Goal: Task Accomplishment & Management: Use online tool/utility

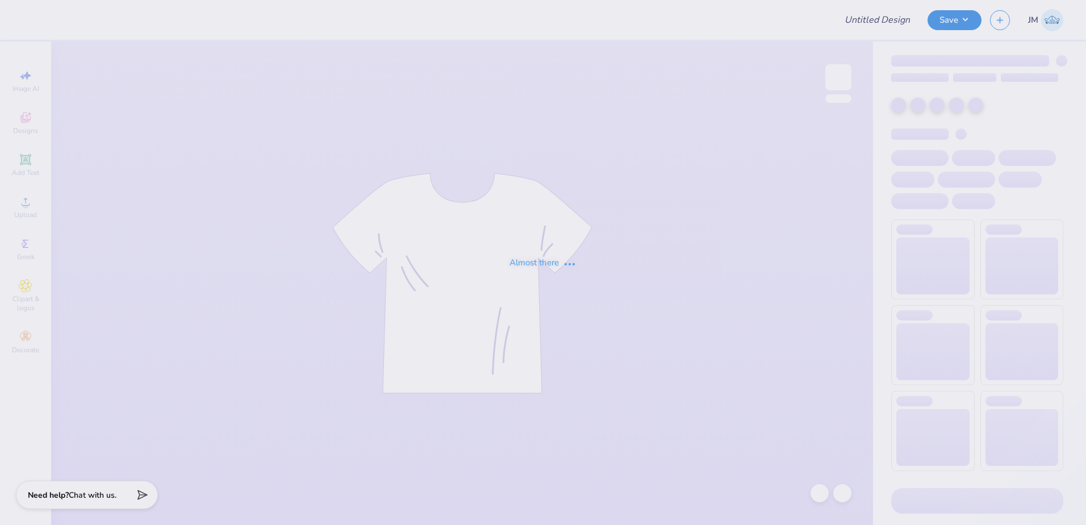
type input "PiKapp War of Roses"
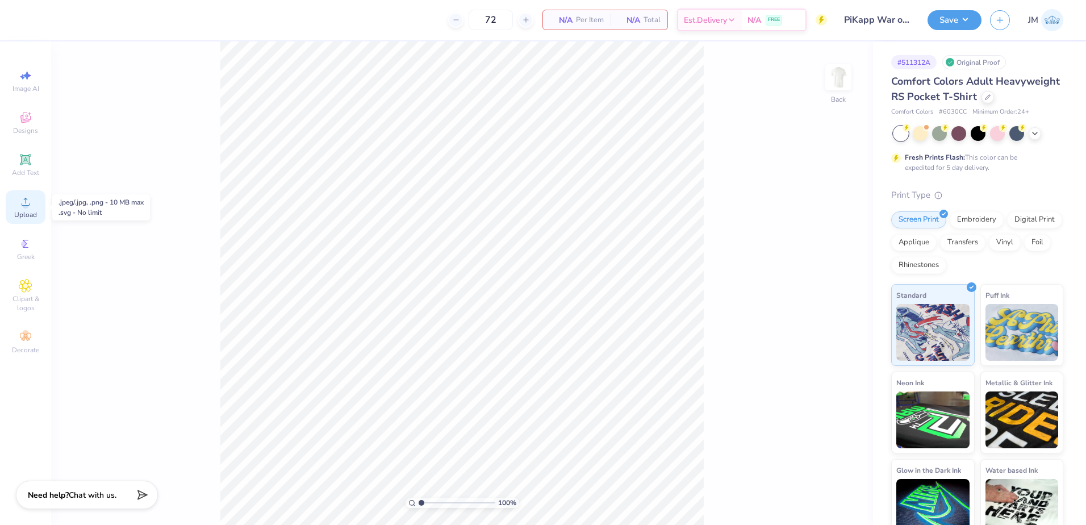
click at [31, 203] on icon at bounding box center [26, 202] width 14 height 14
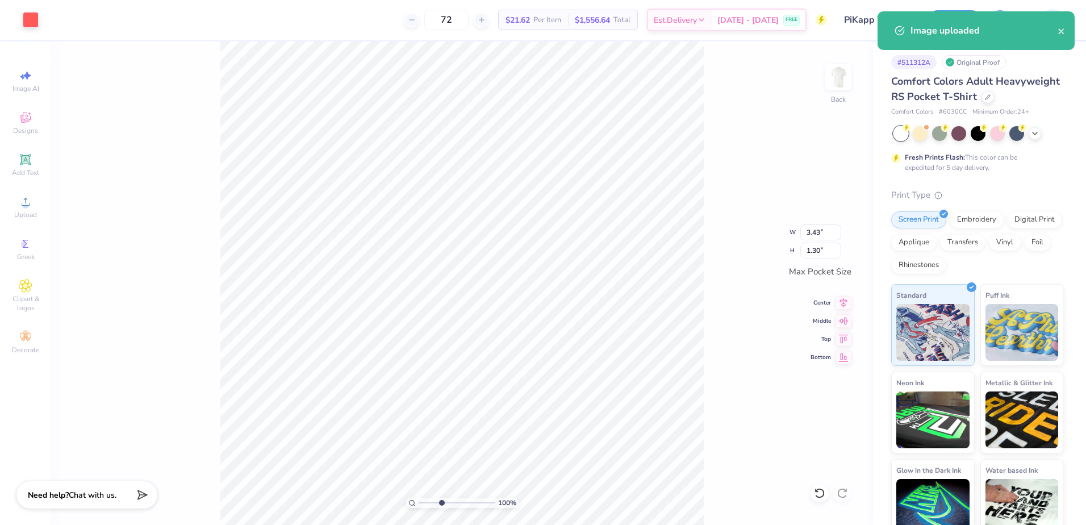
type input "3.64"
click at [441, 501] on input "range" at bounding box center [457, 502] width 77 height 10
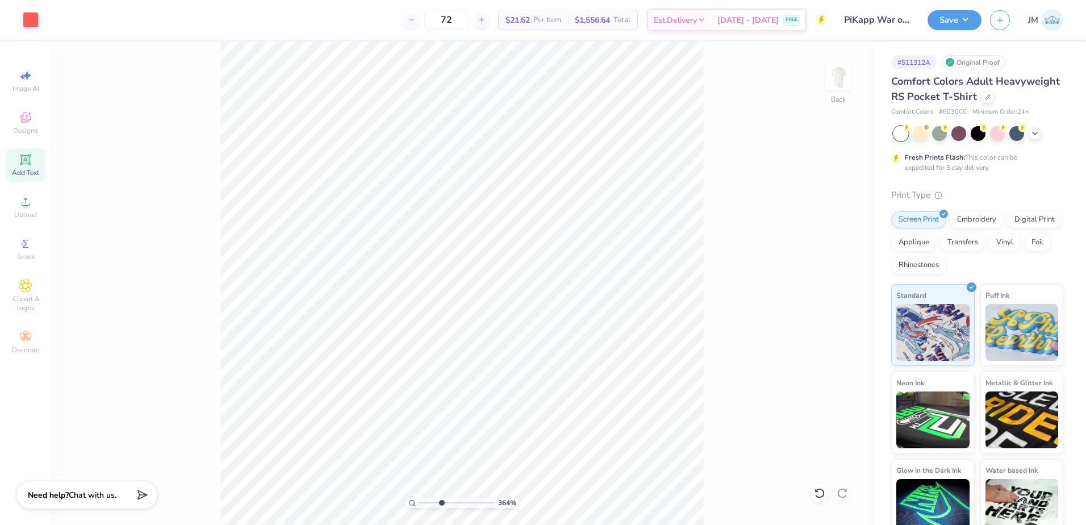
click at [26, 156] on icon at bounding box center [25, 159] width 11 height 11
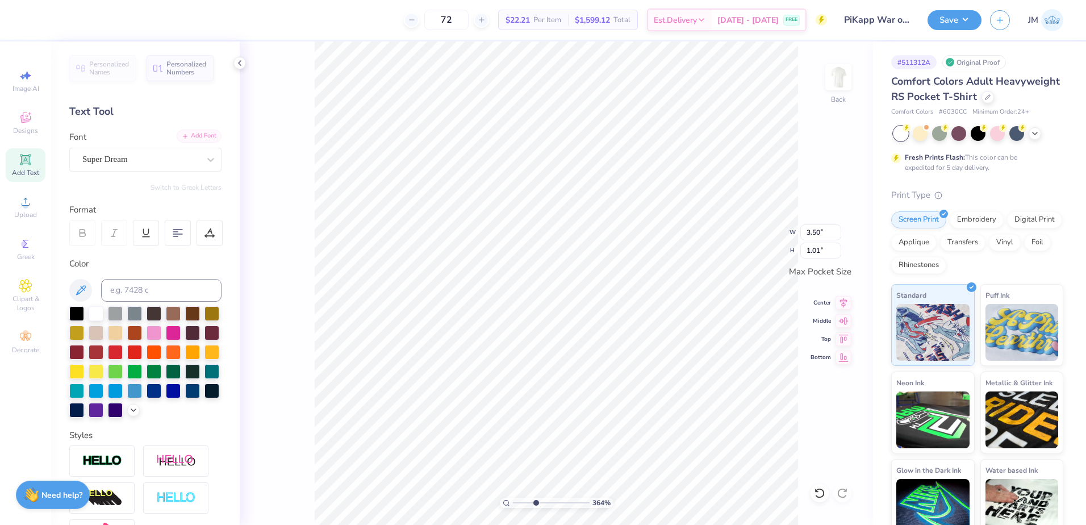
click at [182, 135] on icon at bounding box center [185, 136] width 7 height 7
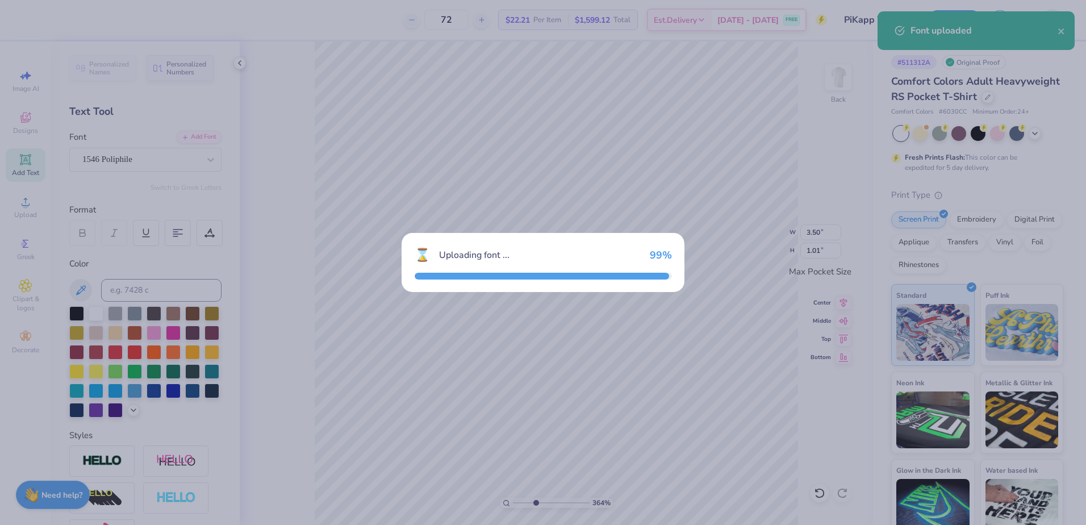
type input "3.44"
type input "0.93"
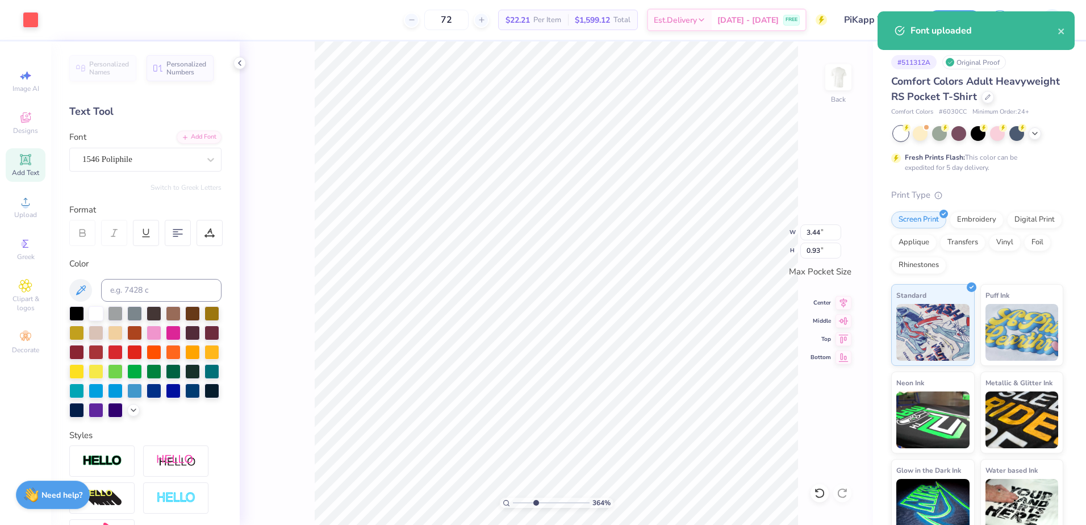
type input "3.43"
type input "1.30"
type input "3.44"
type input "0.93"
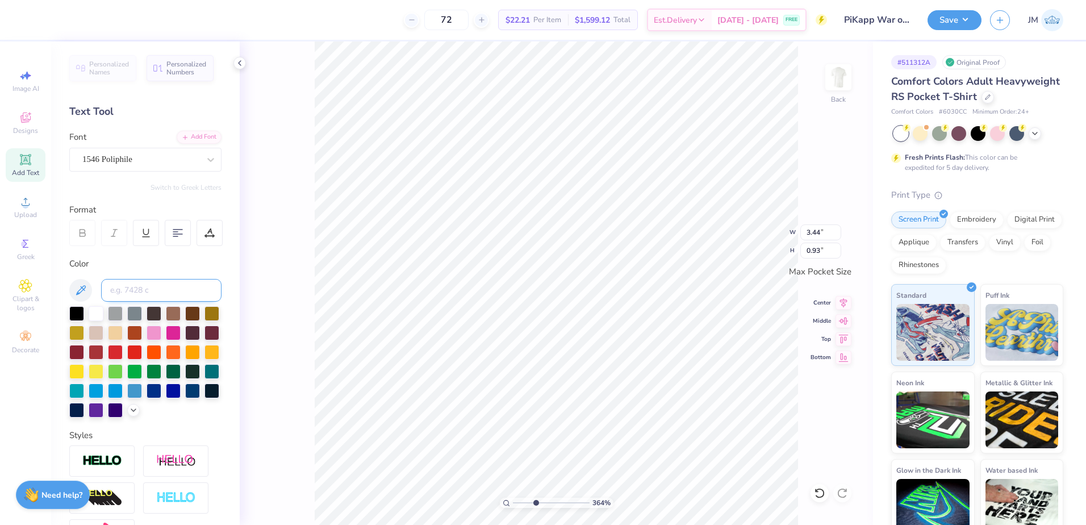
click at [129, 289] on input at bounding box center [161, 290] width 120 height 23
type input "178"
paste textarea "WAR OF ROSES"
type textarea "WAR OF ROSES"
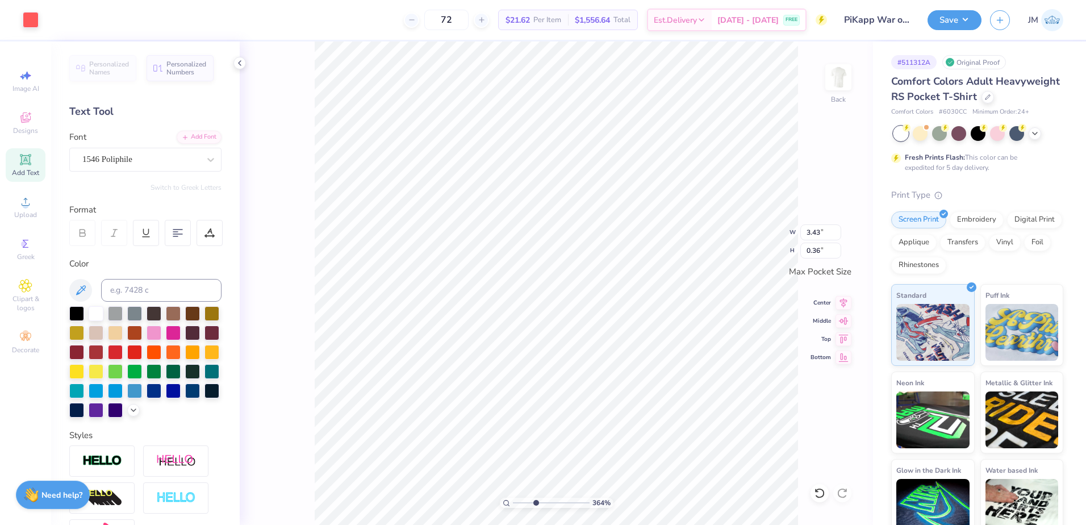
type input "0.36"
click at [821, 233] on input "3.43" at bounding box center [820, 232] width 41 height 16
type input "3.50"
type input "0.37"
type input "3.43"
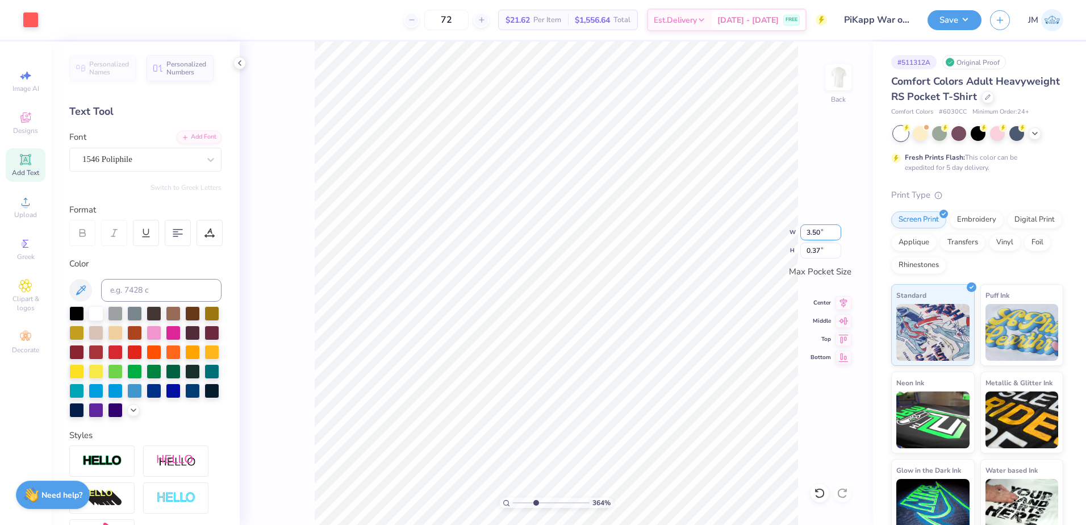
type input "1.30"
click at [822, 231] on input "3.43" at bounding box center [820, 232] width 41 height 16
type input "3"
type input "3.50"
type input "1.32"
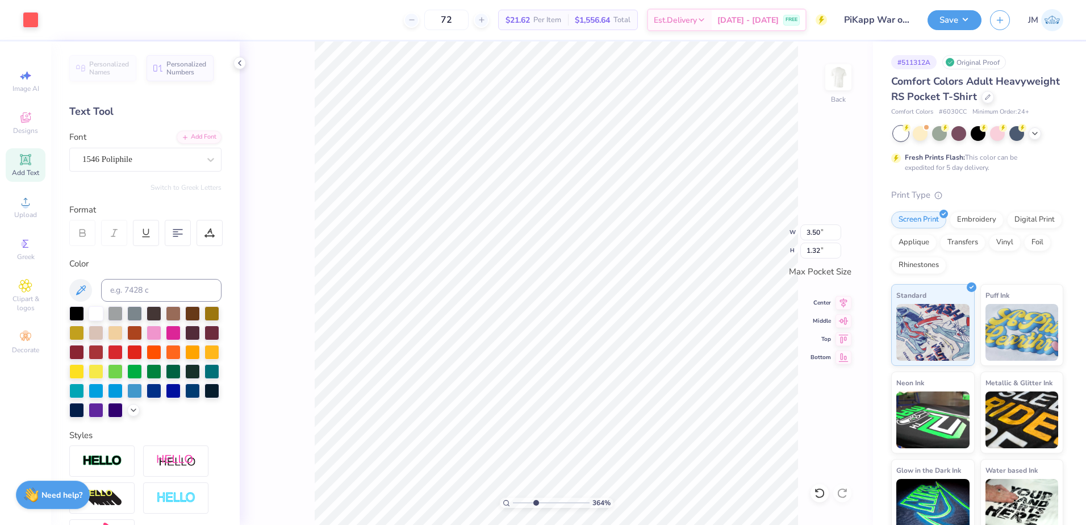
click at [836, 294] on div "364 % Back W 3.50 3.50 " H 1.32 1.32 " Max Pocket Size Center Middle Top Bottom" at bounding box center [556, 282] width 633 height 483
click at [845, 298] on icon at bounding box center [843, 301] width 16 height 14
click at [843, 302] on icon at bounding box center [843, 301] width 16 height 14
click at [635, 394] on li "Group" at bounding box center [642, 400] width 89 height 22
type input "3.44"
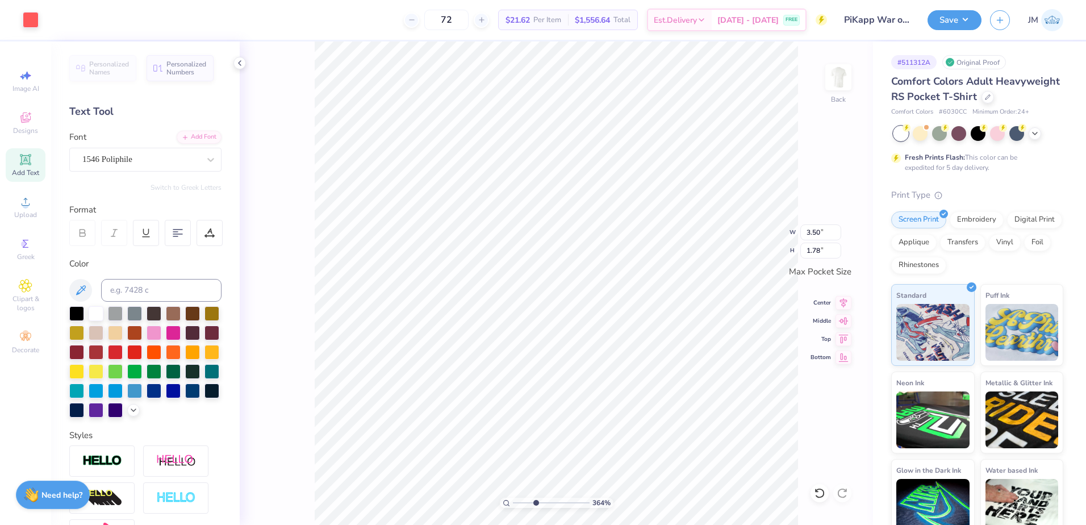
type input "1.75"
click at [843, 299] on icon at bounding box center [843, 301] width 7 height 10
click at [839, 321] on icon at bounding box center [843, 319] width 16 height 14
drag, startPoint x: 530, startPoint y: 505, endPoint x: 521, endPoint y: 497, distance: 12.1
type input "1.86"
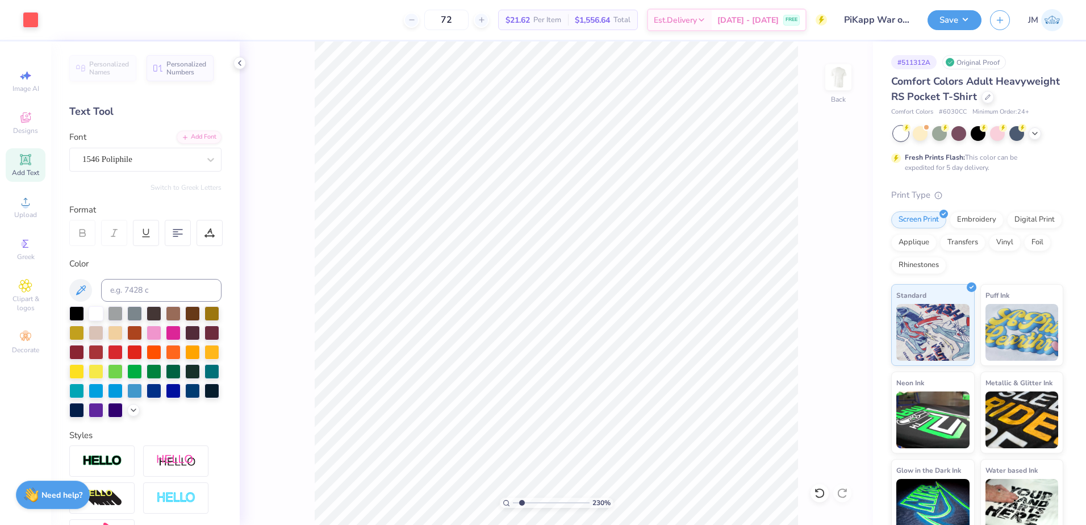
click at [522, 498] on input "range" at bounding box center [551, 502] width 77 height 10
click at [842, 90] on div at bounding box center [838, 77] width 26 height 26
click at [27, 195] on icon at bounding box center [26, 202] width 14 height 14
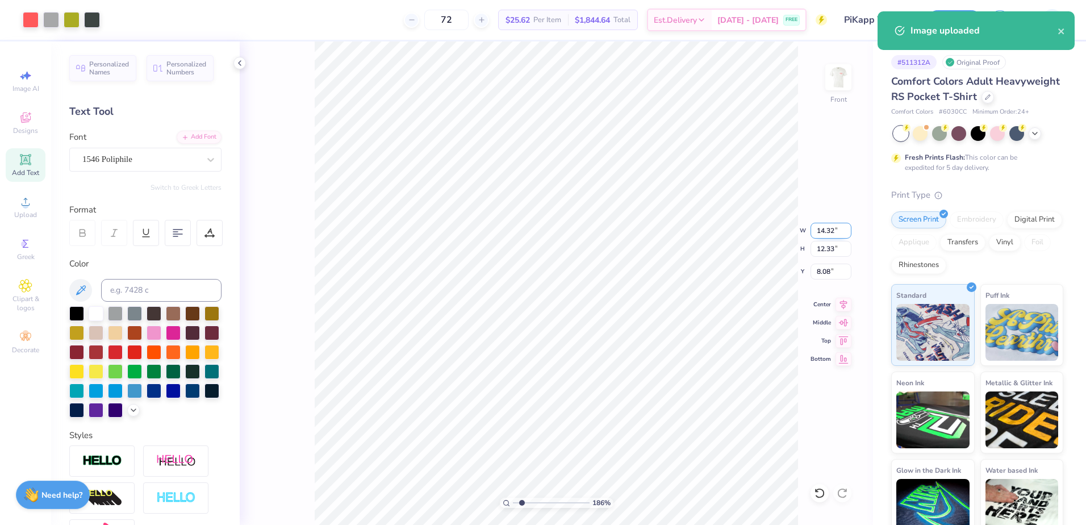
type input "12.25"
type input "10.55"
type input "9.86"
click at [826, 232] on input "12.25" at bounding box center [830, 231] width 41 height 16
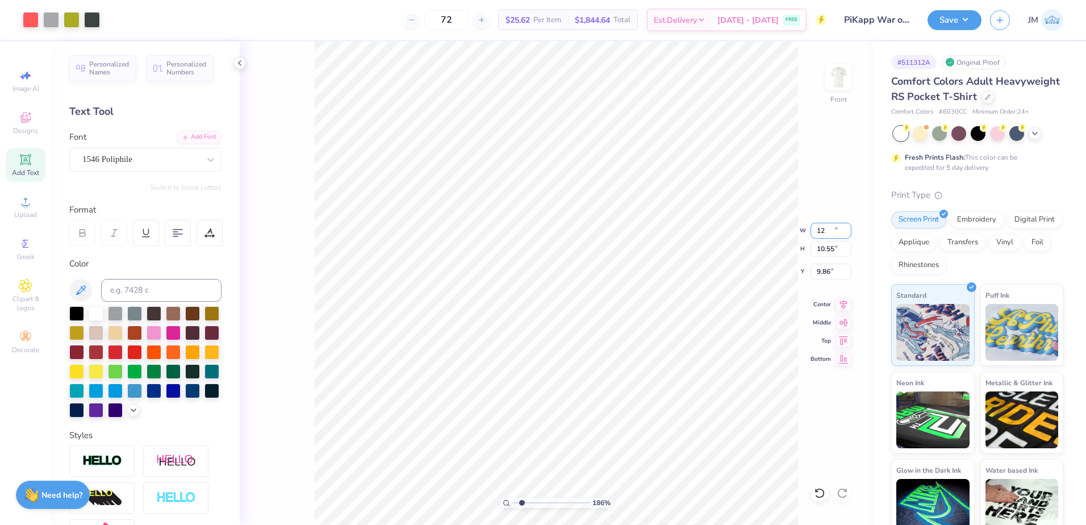
type input "12.00"
type input "10.33"
click at [825, 274] on input "9.97" at bounding box center [830, 271] width 41 height 16
type input "3.00"
drag, startPoint x: 520, startPoint y: 503, endPoint x: 513, endPoint y: 502, distance: 6.3
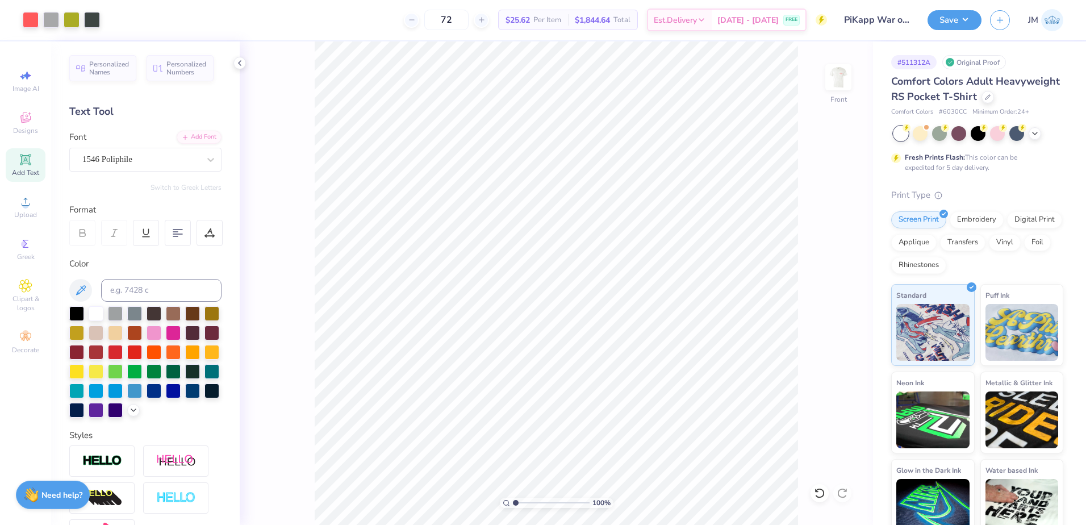
type input "1"
click at [513, 502] on input "range" at bounding box center [551, 502] width 77 height 10
click at [843, 306] on icon at bounding box center [843, 303] width 7 height 10
click at [35, 206] on div "Upload" at bounding box center [26, 207] width 40 height 34
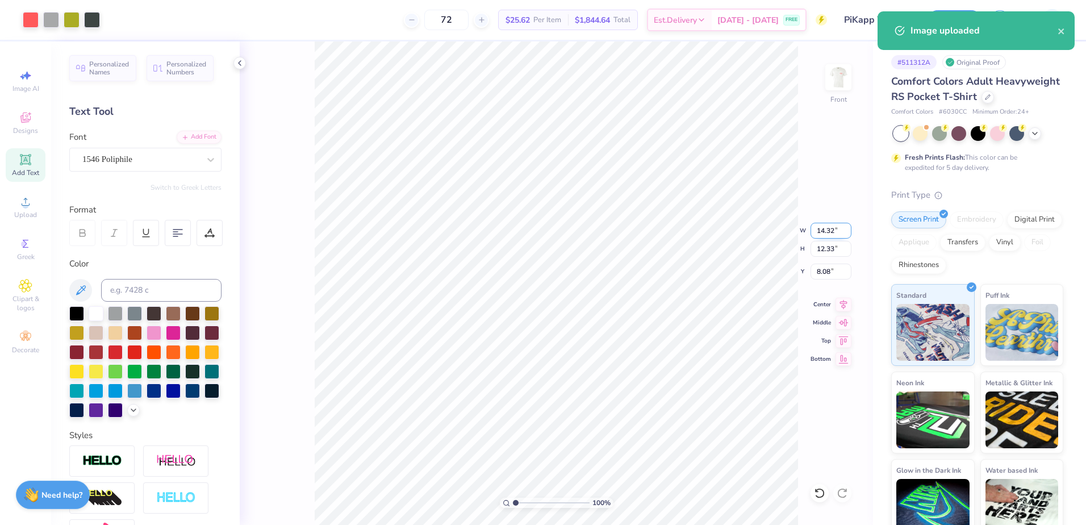
click at [823, 232] on input "14.32" at bounding box center [830, 231] width 41 height 16
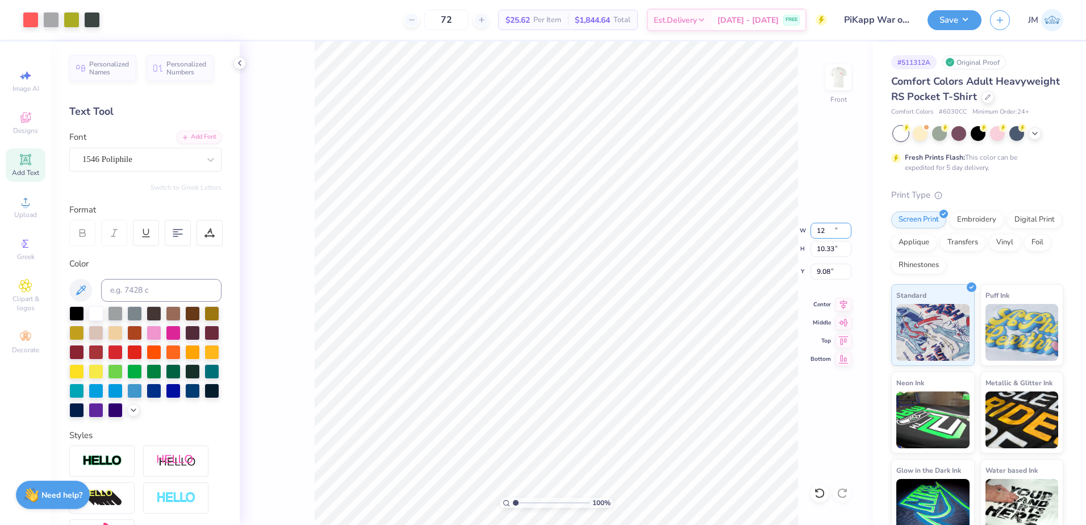
type input "12.00"
type input "10.33"
click at [822, 269] on input "9.08" at bounding box center [830, 271] width 41 height 16
click at [827, 250] on input "10.33" at bounding box center [830, 249] width 41 height 16
type input "3.00"
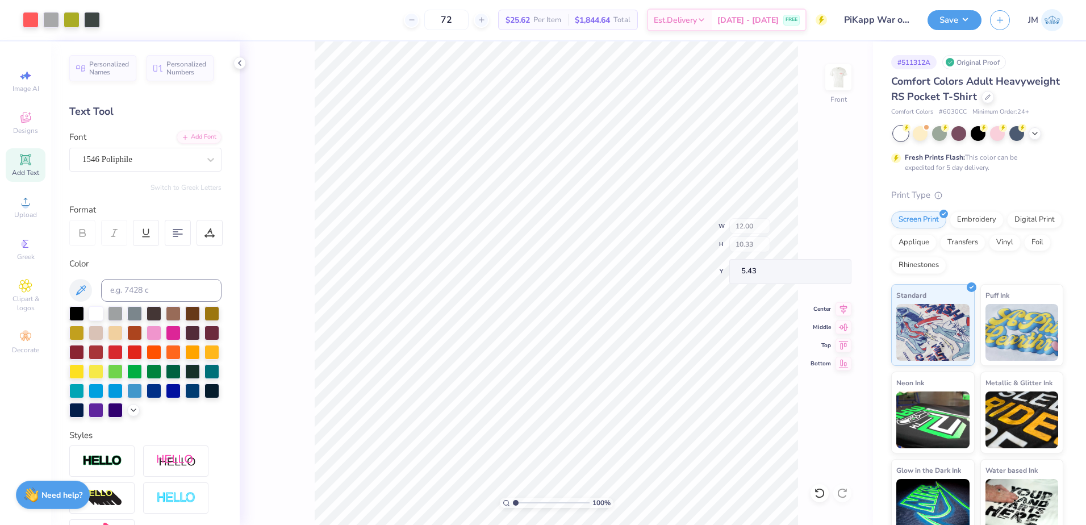
type input "5.43"
click at [30, 160] on icon at bounding box center [25, 159] width 11 height 11
click at [119, 157] on div "Super Dream" at bounding box center [140, 159] width 119 height 18
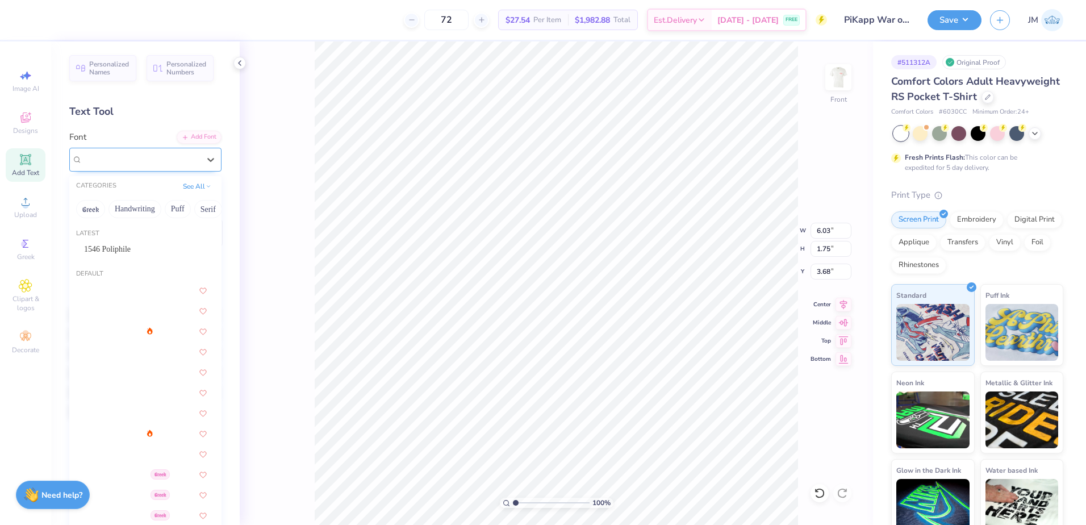
type input "3.68"
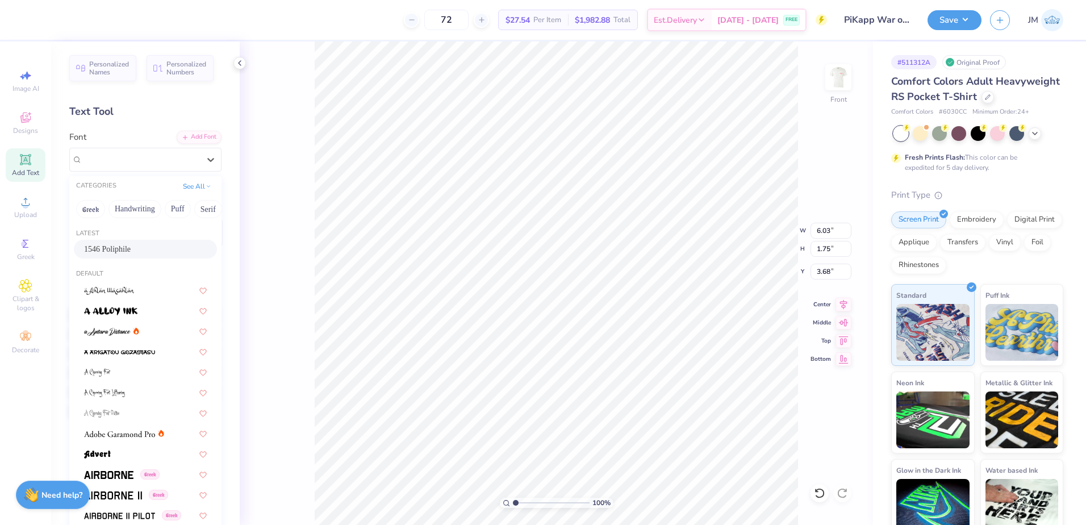
click at [112, 243] on span "1546 Poliphile" at bounding box center [107, 249] width 47 height 12
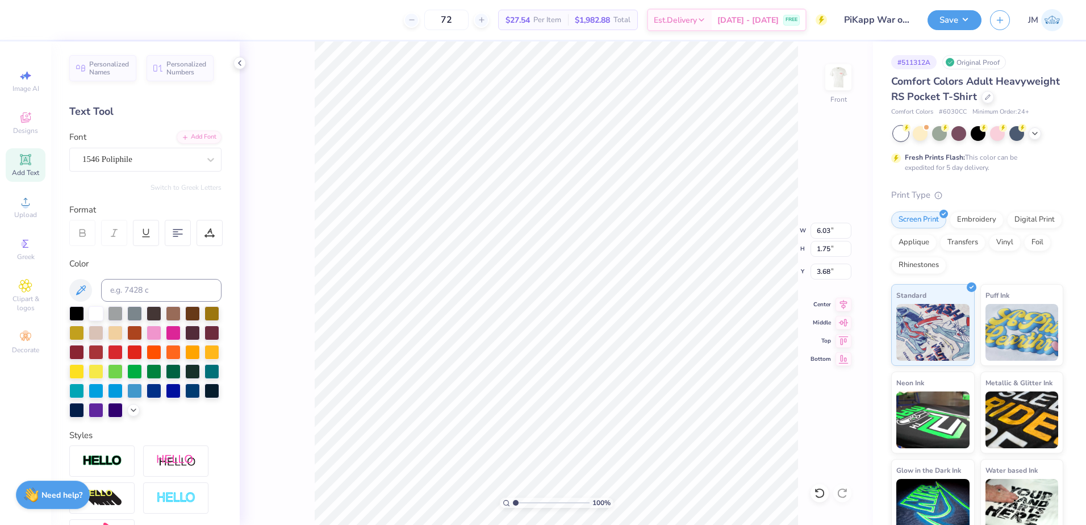
type input "9.97"
type input "2.69"
type input "3.21"
type input "12.00"
type input "10.33"
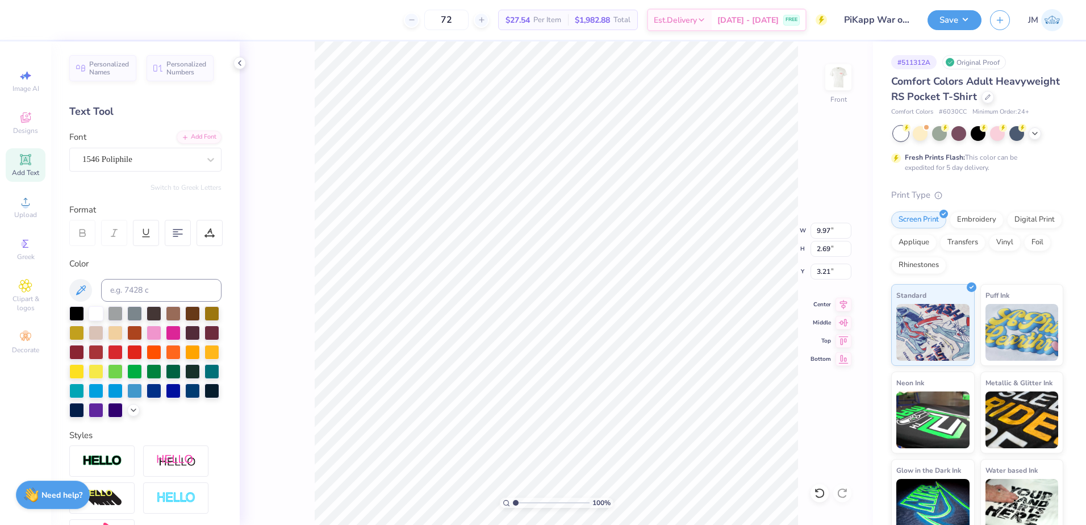
type input "5.43"
type input "9.97"
type input "2.69"
type input "3.21"
click at [135, 291] on input at bounding box center [161, 290] width 120 height 23
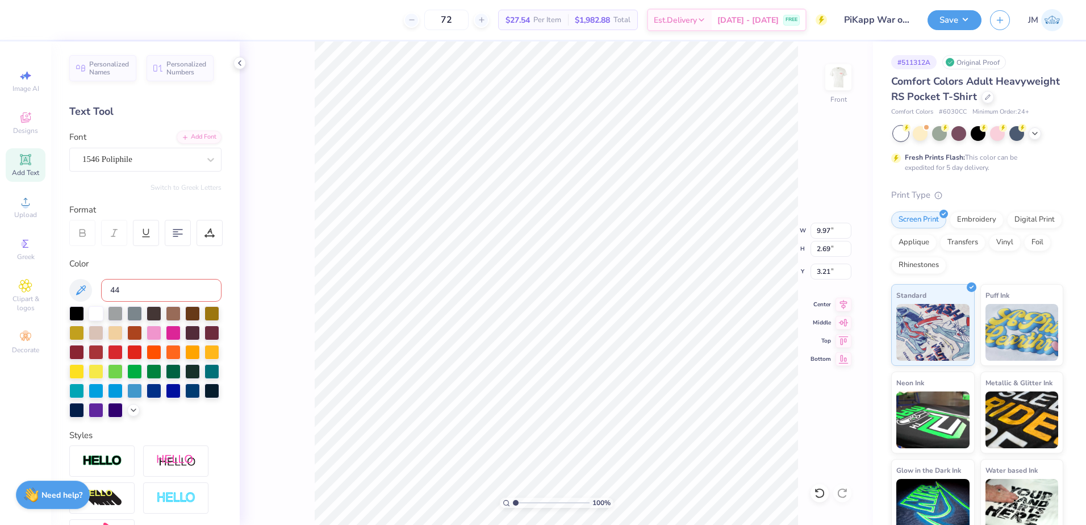
type input "446"
type input "2.71"
type input "0.73"
type input "4.70"
paste textarea "PI KAPPA PHI"
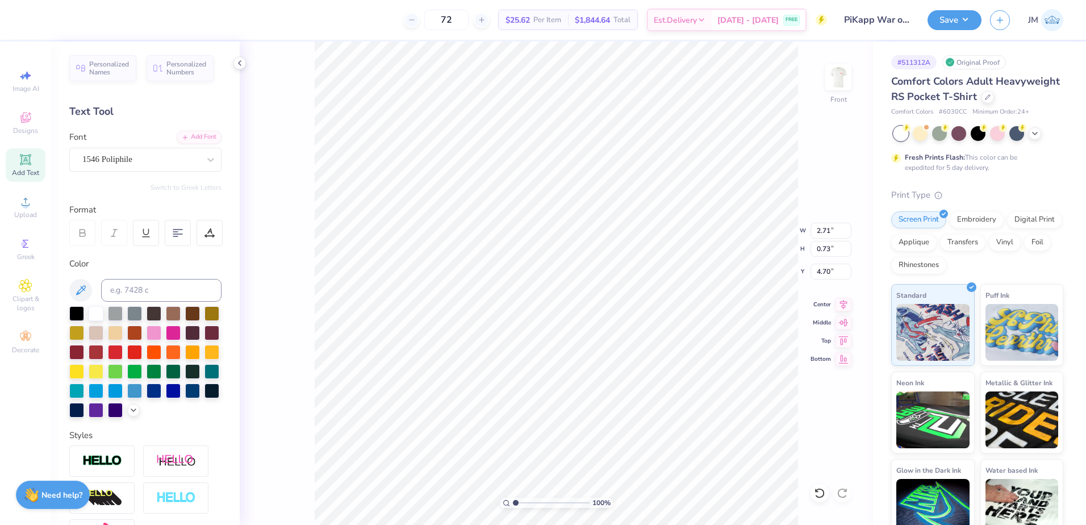
type textarea "PI KAPPA PHI"
type input "2.23"
click at [525, 502] on input "range" at bounding box center [551, 502] width 77 height 10
type input "4.49"
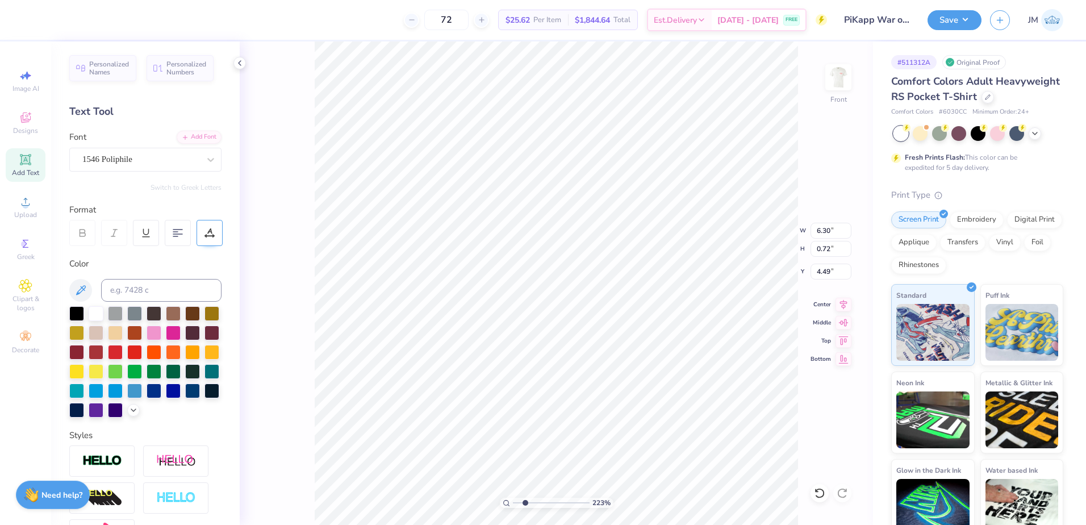
click at [211, 241] on div at bounding box center [209, 233] width 26 height 26
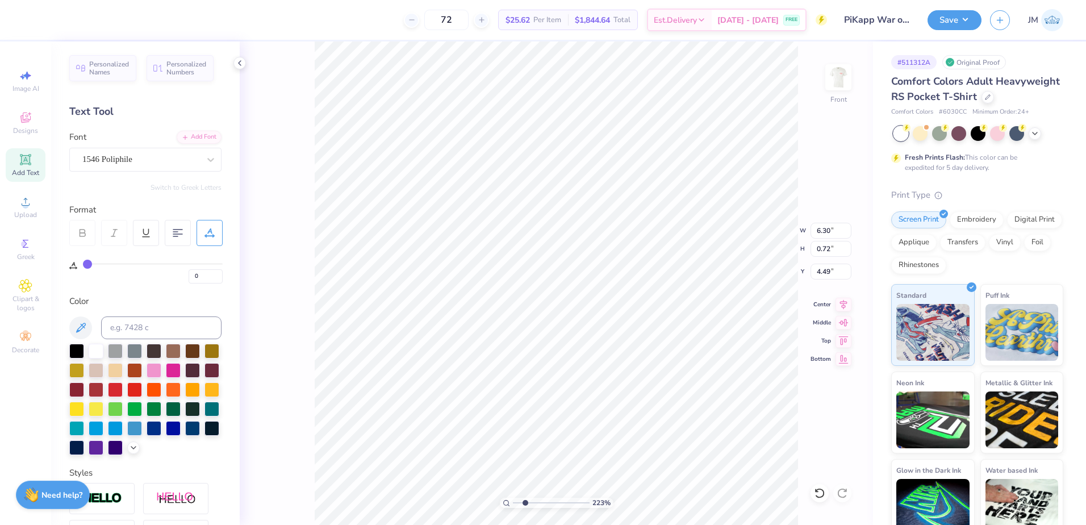
type input "1"
type input "2"
type input "3"
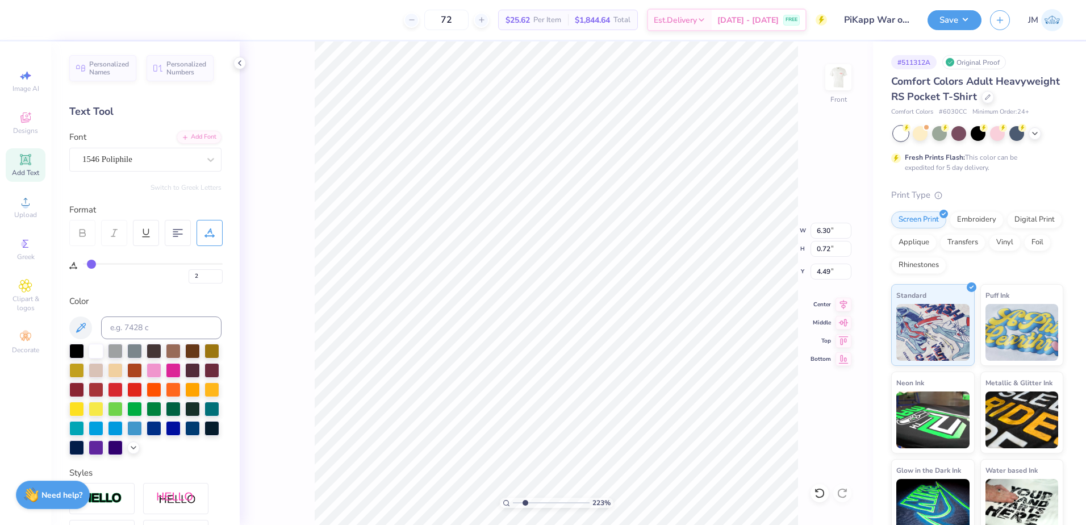
type input "3"
type input "4"
type input "5"
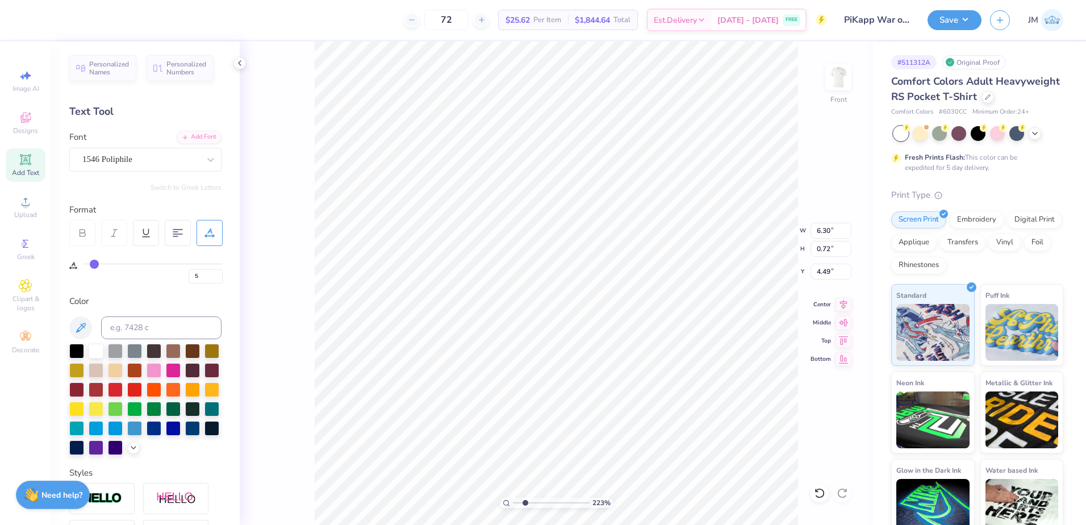
type input "6"
type input "7"
type input "8"
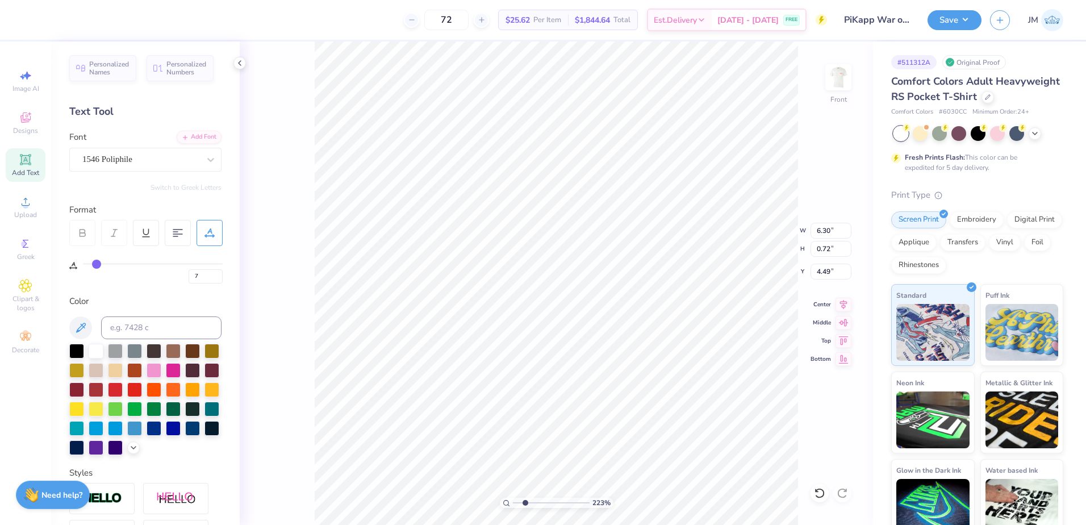
type input "8"
type input "9"
type input "10"
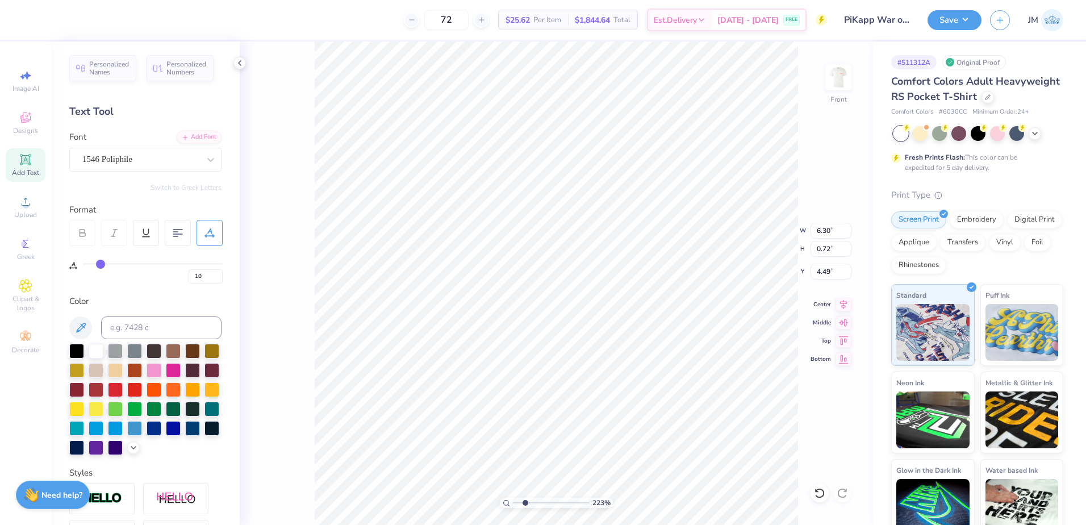
type input "11"
type input "12"
type input "13"
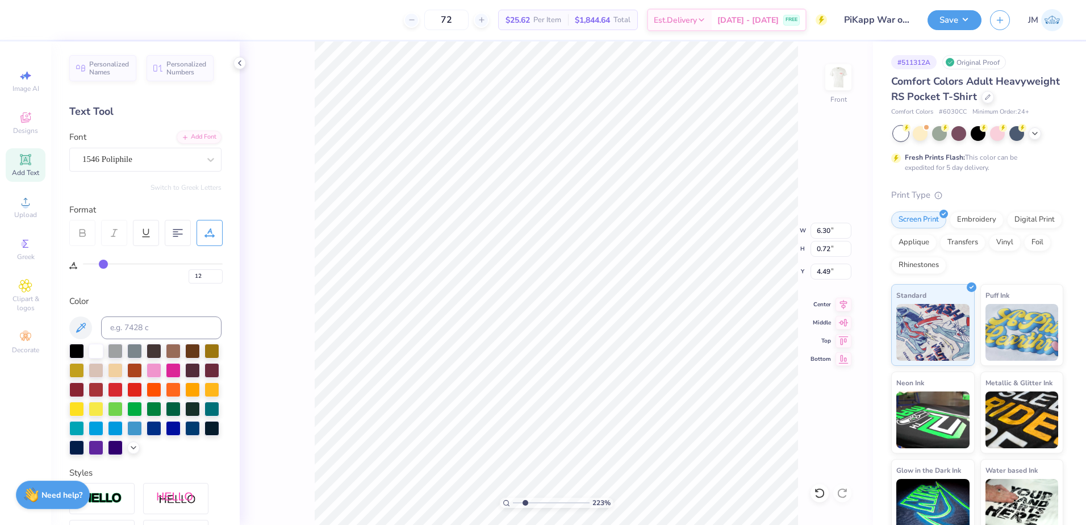
type input "13"
type input "14"
type input "15"
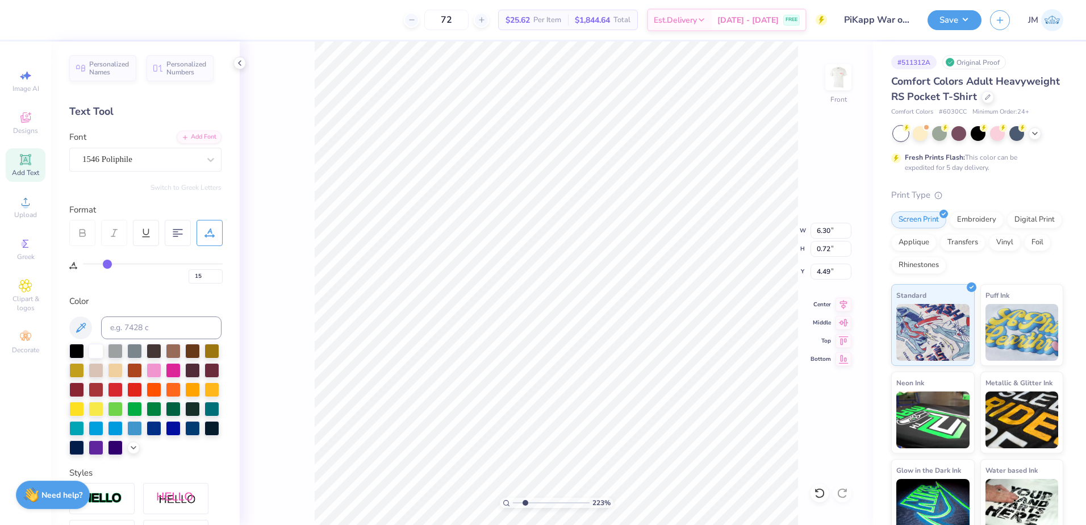
type input "16"
type input "17"
type input "18"
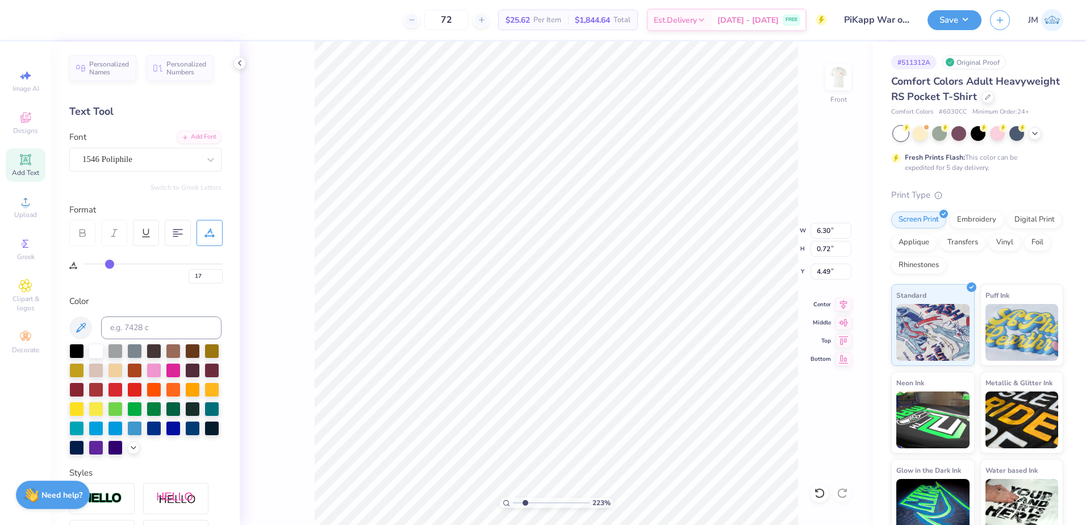
type input "18"
type input "19"
type input "20"
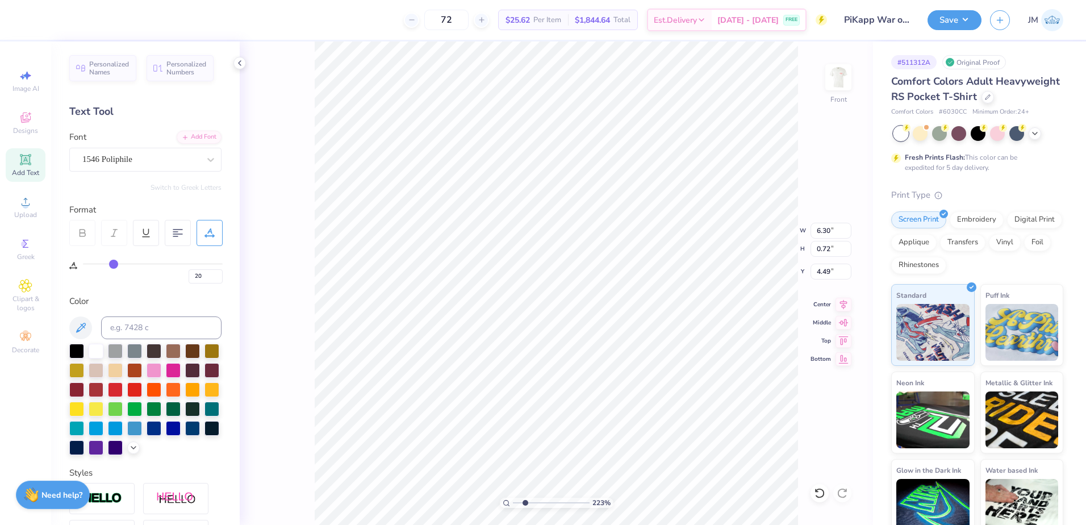
type input "21"
type input "22"
type input "23"
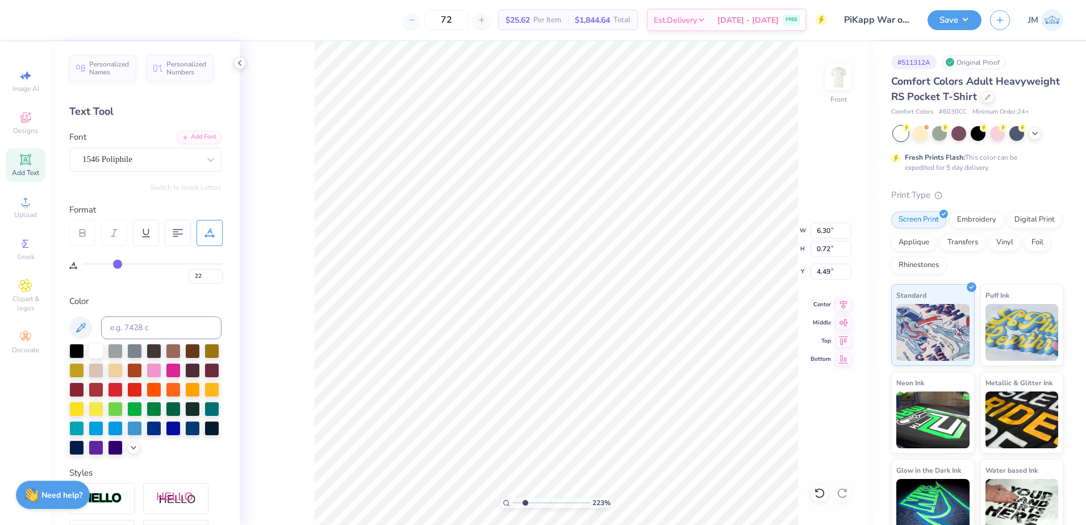
type input "23"
type input "24"
type input "25"
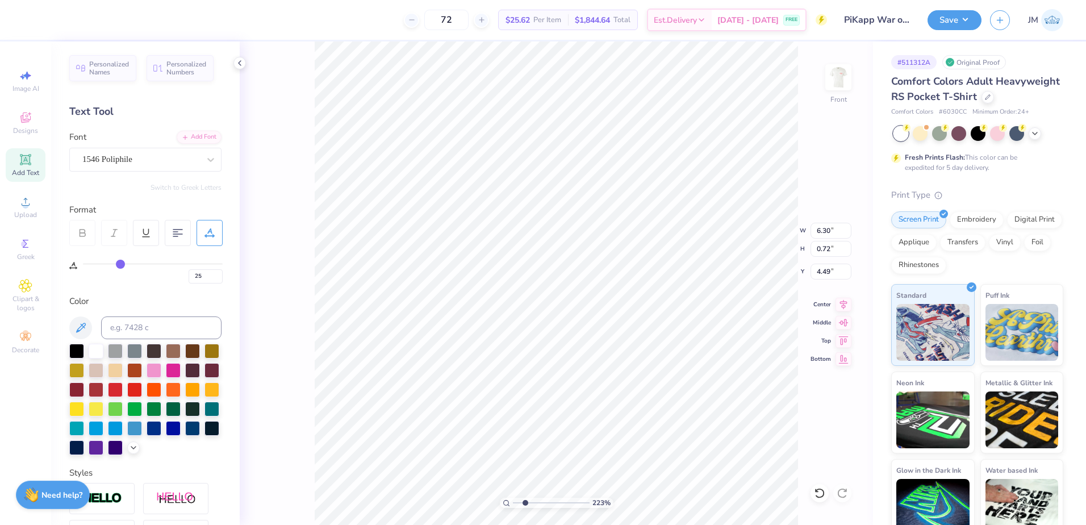
type input "26"
type input "27"
type input "28"
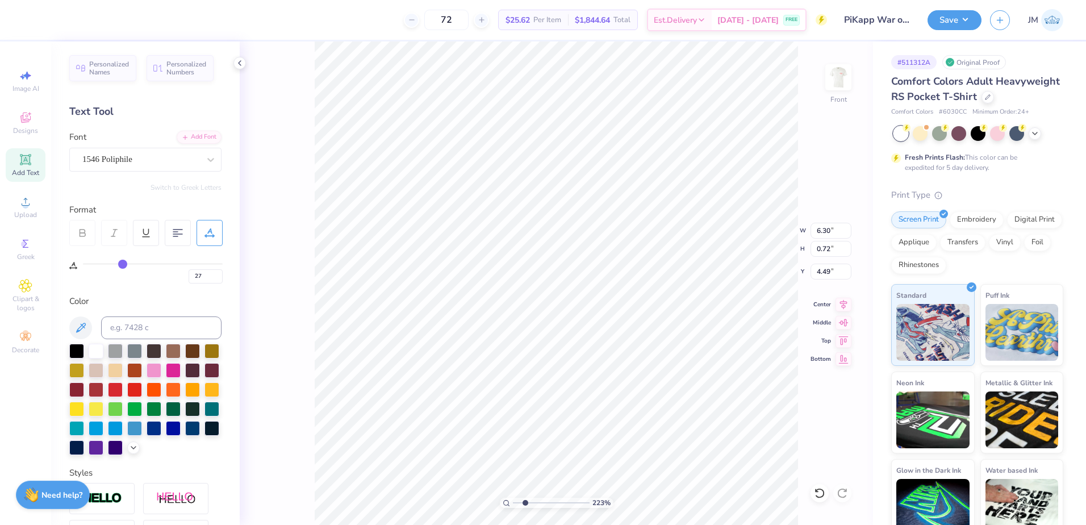
type input "28"
type input "27"
type input "26"
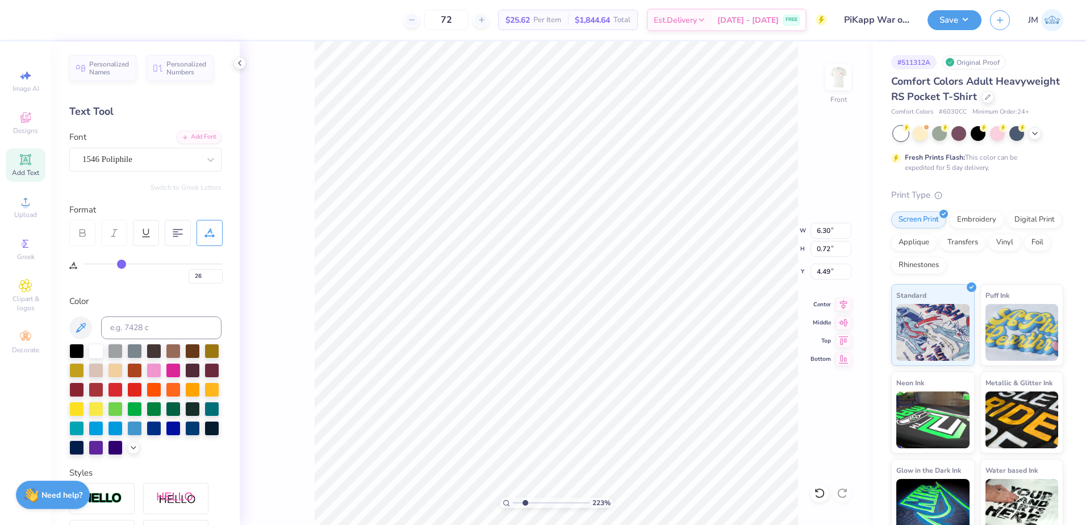
type input "25"
type input "24"
type input "23"
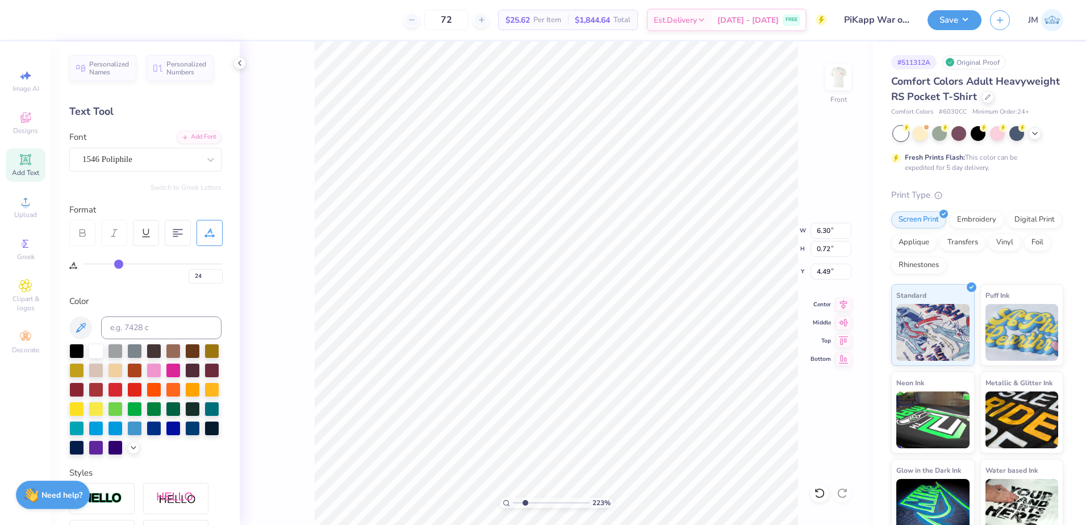
type input "23"
type input "22"
type input "21"
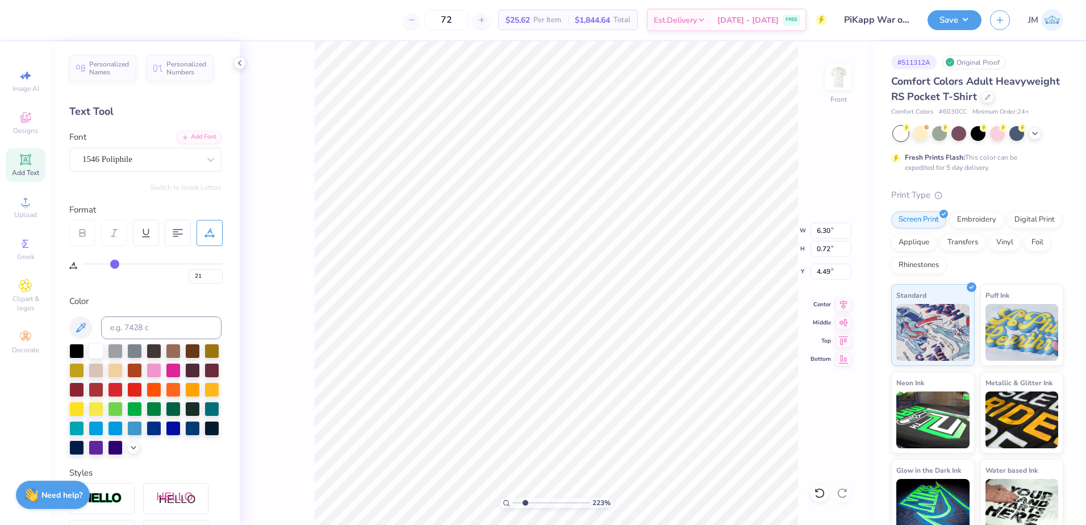
type input "20"
drag, startPoint x: 89, startPoint y: 265, endPoint x: 114, endPoint y: 264, distance: 25.0
type input "20"
click at [114, 264] on input "range" at bounding box center [153, 264] width 140 height 2
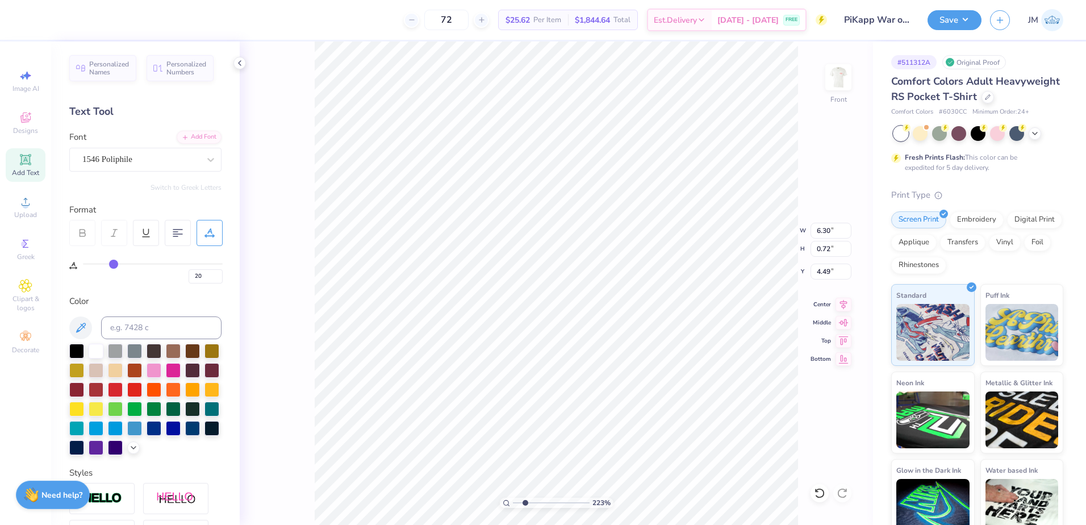
type input "7.79"
type input "30"
drag, startPoint x: 127, startPoint y: 264, endPoint x: 135, endPoint y: 264, distance: 7.9
type input "30"
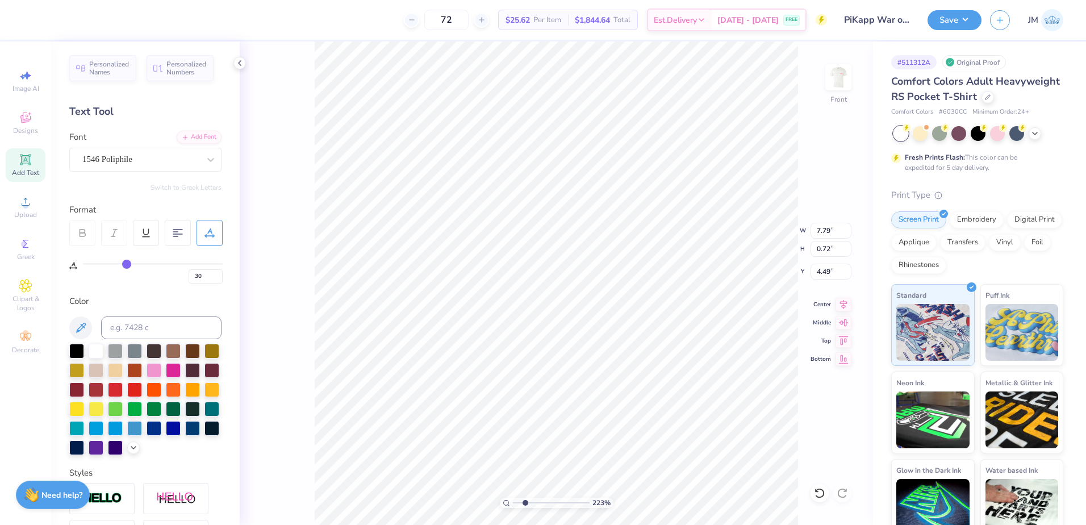
click at [127, 264] on input "range" at bounding box center [153, 264] width 140 height 2
type input "6.08"
type input "0.51"
type input "4.72"
type input "6.63"
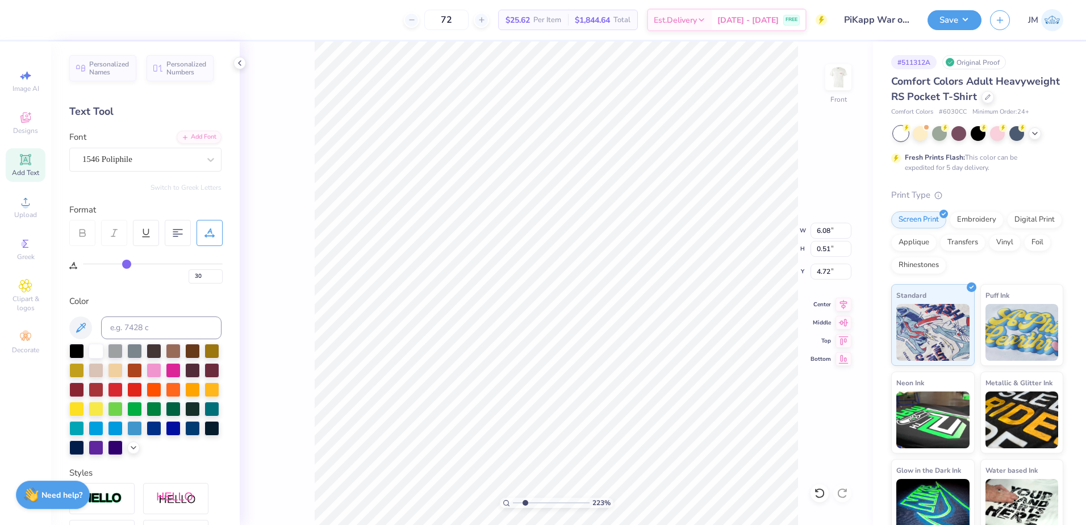
type input "0.56"
type input "4.67"
type input "12.00"
type input "10.33"
type input "5.43"
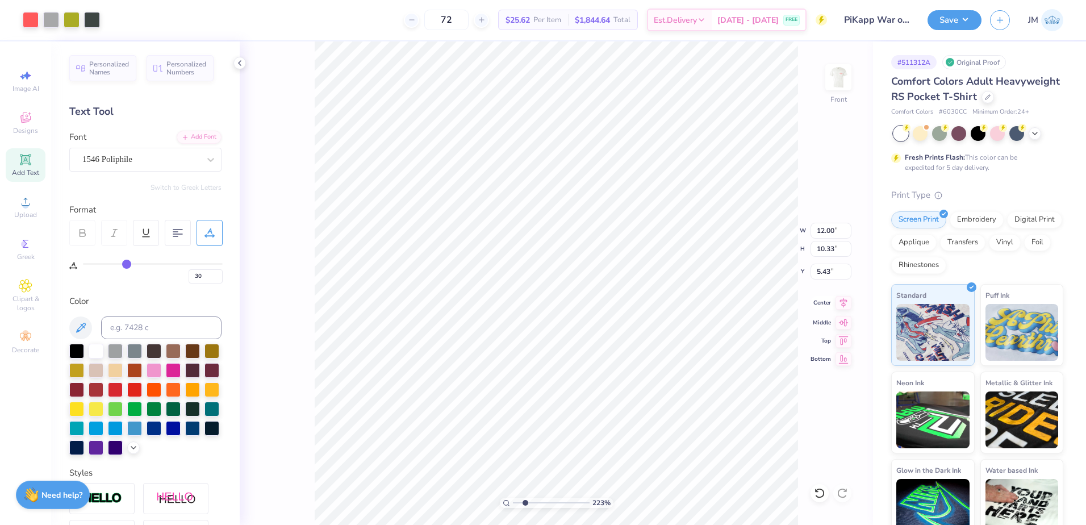
click at [840, 302] on icon at bounding box center [843, 303] width 16 height 14
type input "1.19"
click at [517, 503] on input "range" at bounding box center [551, 502] width 77 height 10
click at [562, 392] on li "Group" at bounding box center [575, 400] width 89 height 22
click at [827, 233] on input "12.00" at bounding box center [830, 231] width 41 height 16
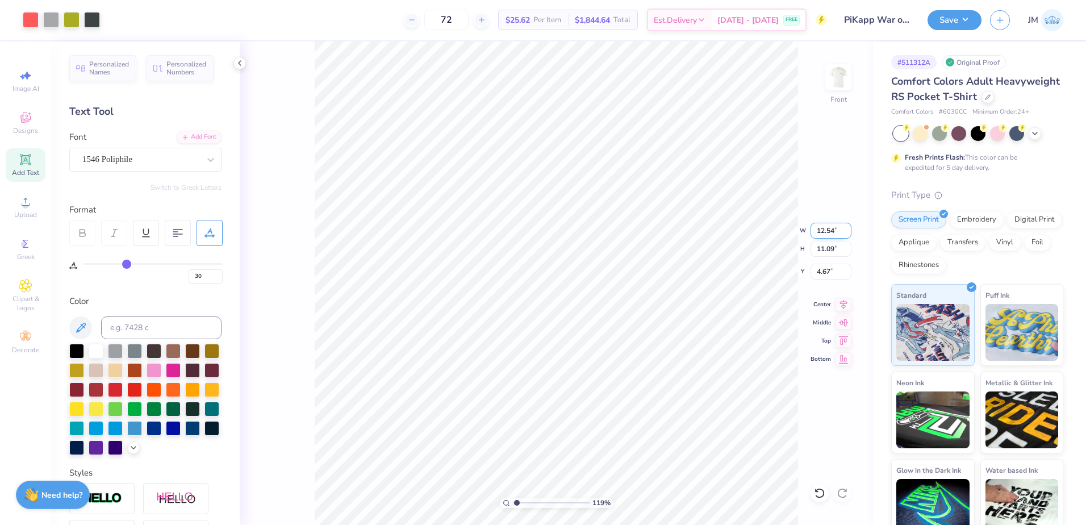
type input "12.54"
type input "11.59"
type input "4.42"
type input "12.50"
type input "11.55"
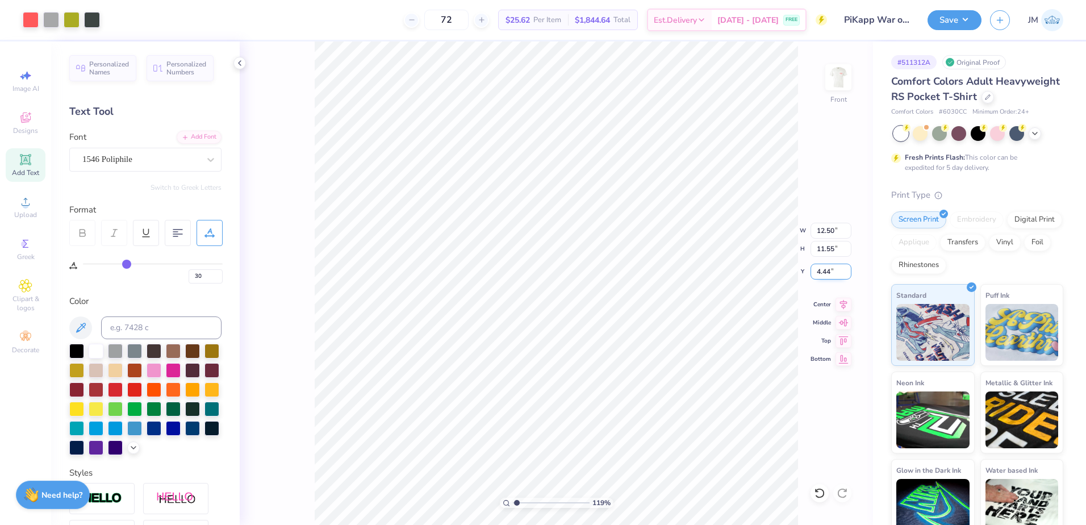
click at [824, 271] on input "4.44" at bounding box center [830, 271] width 41 height 16
click at [831, 252] on input "11.55" at bounding box center [830, 249] width 41 height 16
type input "3.00"
click at [845, 303] on icon at bounding box center [843, 303] width 16 height 14
click at [835, 77] on img at bounding box center [837, 77] width 45 height 45
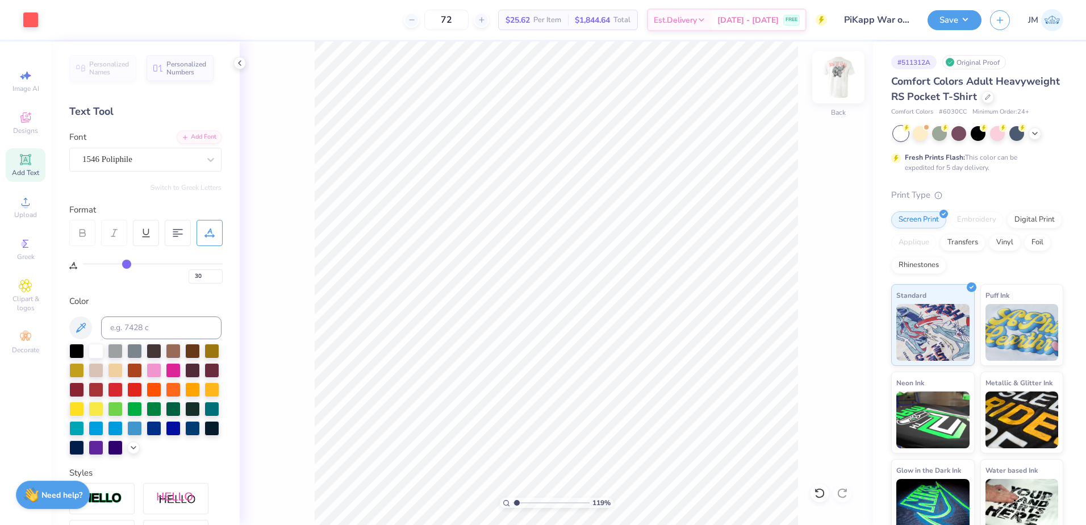
click at [832, 87] on img at bounding box center [837, 77] width 45 height 45
click at [960, 28] on button "Save" at bounding box center [954, 19] width 54 height 20
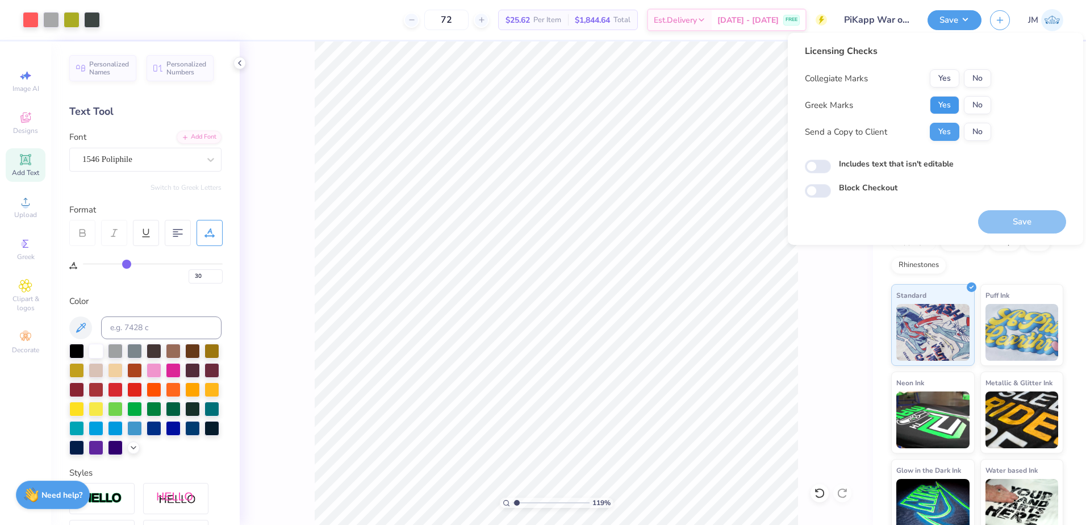
click at [943, 105] on button "Yes" at bounding box center [945, 105] width 30 height 18
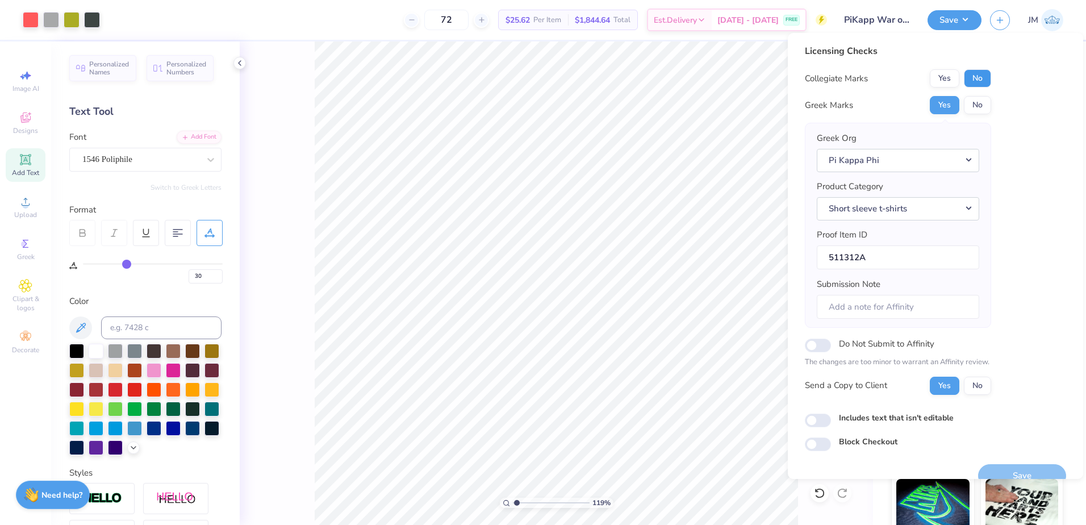
click at [976, 78] on button "No" at bounding box center [977, 78] width 27 height 18
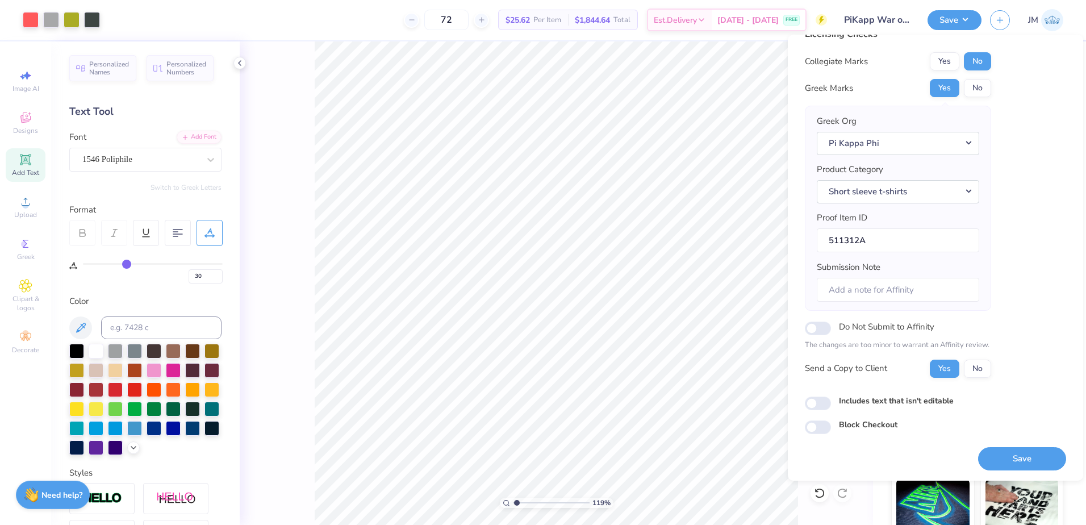
scroll to position [19, 0]
click at [1009, 460] on button "Save" at bounding box center [1022, 457] width 88 height 23
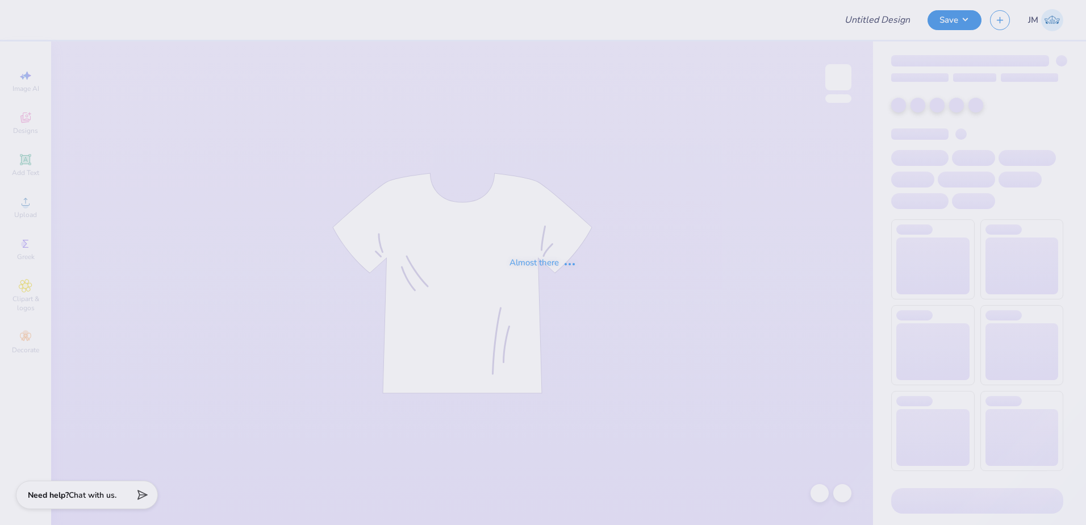
type input "Kappa Sigma GS Fall Rush"
